Goal: Task Accomplishment & Management: Use online tool/utility

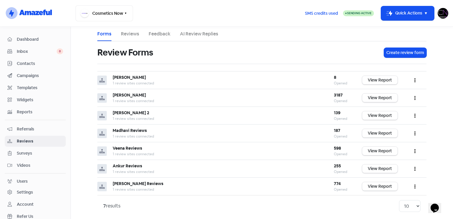
click at [44, 37] on span "Dashboard" at bounding box center [40, 39] width 46 height 6
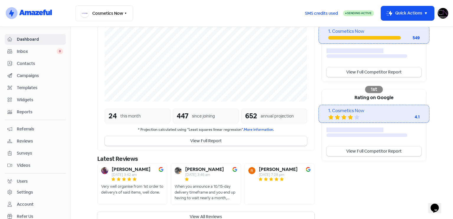
scroll to position [137, 0]
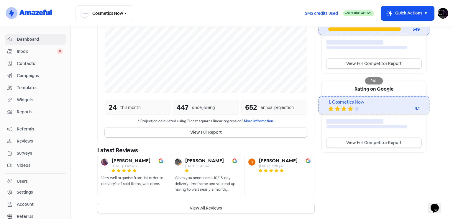
click at [119, 158] on b "[PERSON_NAME]" at bounding box center [131, 160] width 39 height 5
copy b "[PERSON_NAME]"
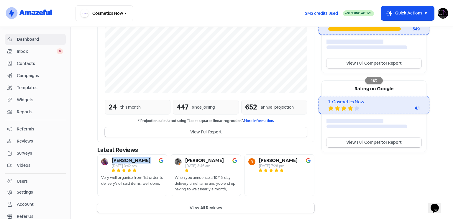
click at [239, 207] on button "View All Reviews" at bounding box center [205, 208] width 217 height 10
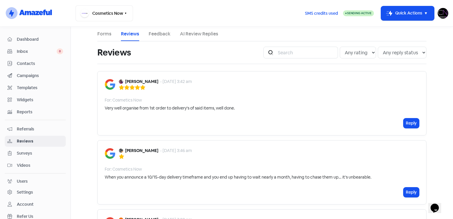
click at [35, 39] on span "Dashboard" at bounding box center [40, 39] width 46 height 6
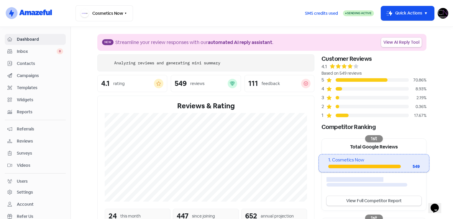
click at [396, 42] on link "View AI Reply Tool" at bounding box center [401, 42] width 41 height 10
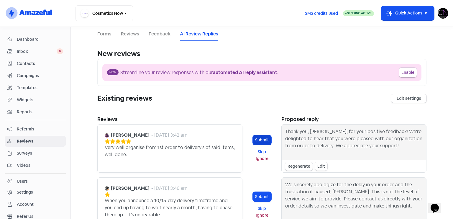
click at [253, 140] on button "Submit" at bounding box center [262, 140] width 19 height 10
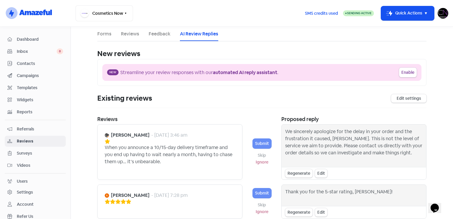
scroll to position [168, 0]
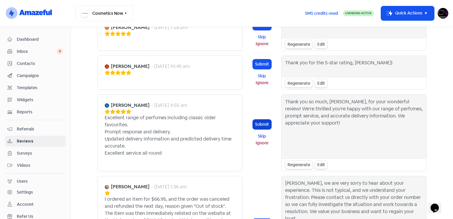
click at [256, 119] on button "Submit" at bounding box center [262, 124] width 19 height 10
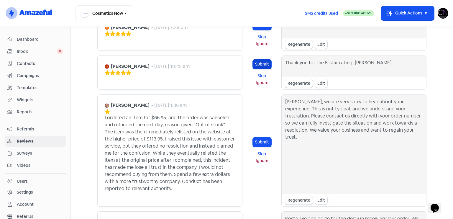
click at [261, 61] on button "Submit" at bounding box center [262, 64] width 19 height 10
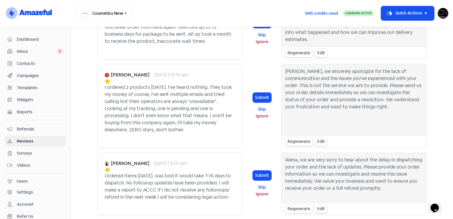
scroll to position [0, 0]
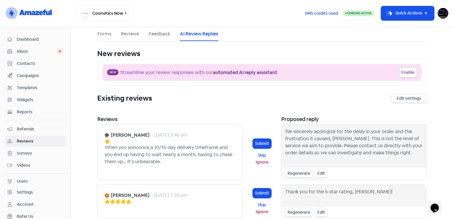
click at [42, 138] on span "Reviews" at bounding box center [40, 141] width 46 height 6
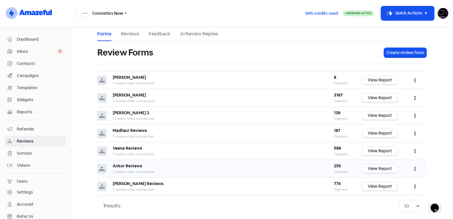
click at [376, 171] on link "View Report" at bounding box center [379, 168] width 35 height 9
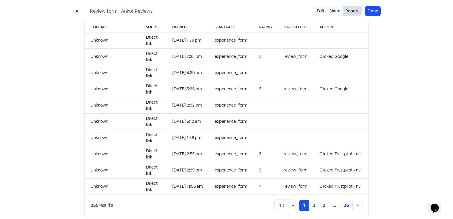
scroll to position [606, 0]
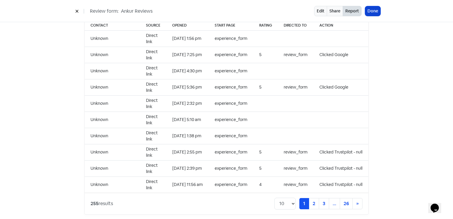
click at [374, 14] on button "Done" at bounding box center [372, 11] width 15 height 10
